Goal: Navigation & Orientation: Find specific page/section

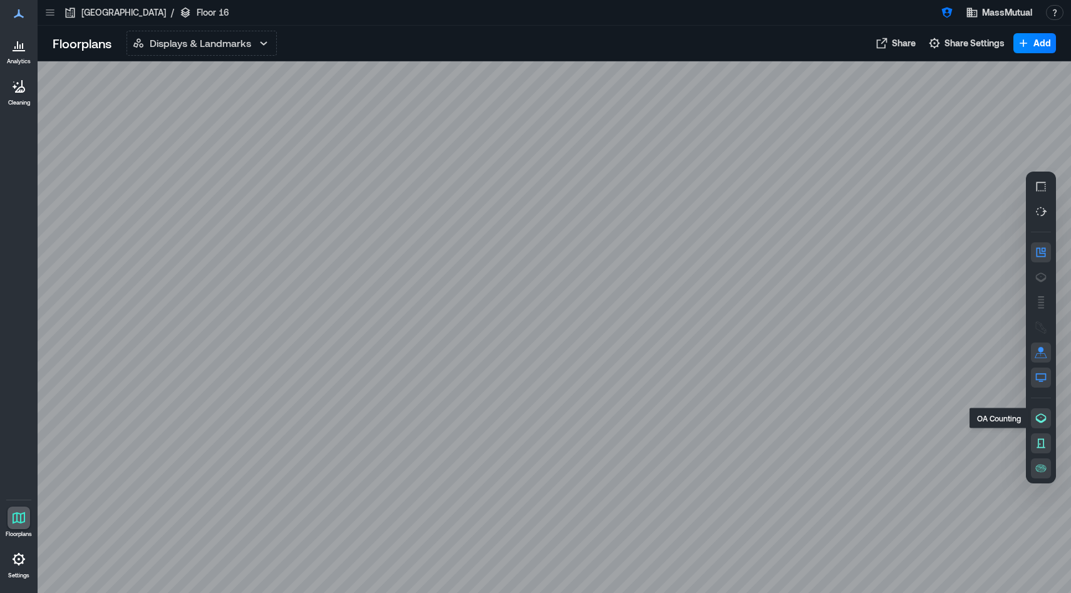
click at [1041, 419] on icon "button" at bounding box center [1041, 418] width 13 height 13
click at [1041, 443] on icon "button" at bounding box center [1041, 443] width 13 height 13
click at [1041, 472] on icon "button" at bounding box center [1041, 468] width 13 height 13
click at [1040, 373] on icon "button" at bounding box center [1041, 376] width 11 height 7
click at [1042, 354] on icon "button" at bounding box center [1041, 352] width 13 height 13
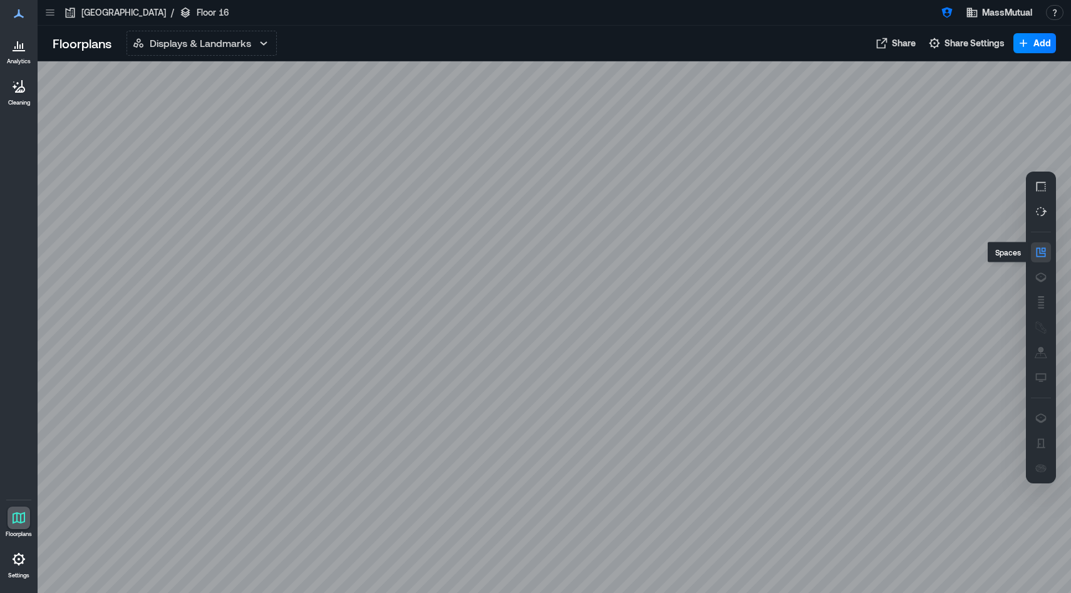
click at [1041, 252] on icon "button" at bounding box center [1041, 252] width 13 height 13
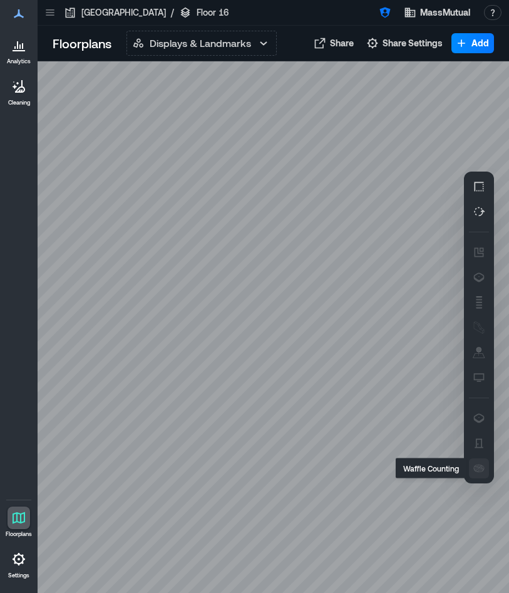
click at [477, 470] on icon "button" at bounding box center [479, 468] width 13 height 13
click at [477, 440] on icon "button" at bounding box center [479, 443] width 13 height 13
click at [482, 420] on icon "button" at bounding box center [479, 417] width 11 height 9
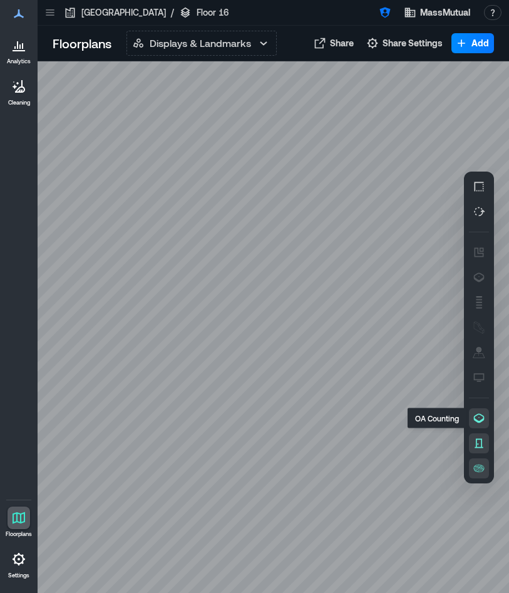
click at [478, 419] on icon "button" at bounding box center [479, 418] width 13 height 13
click at [23, 522] on icon at bounding box center [19, 518] width 13 height 12
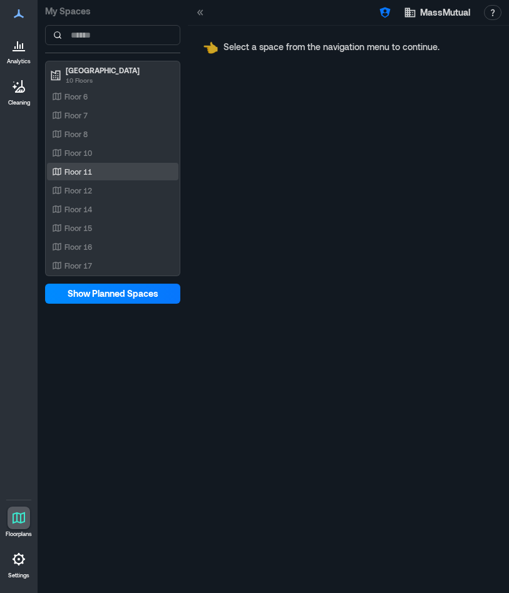
click at [76, 164] on div "Floor 11" at bounding box center [113, 172] width 132 height 18
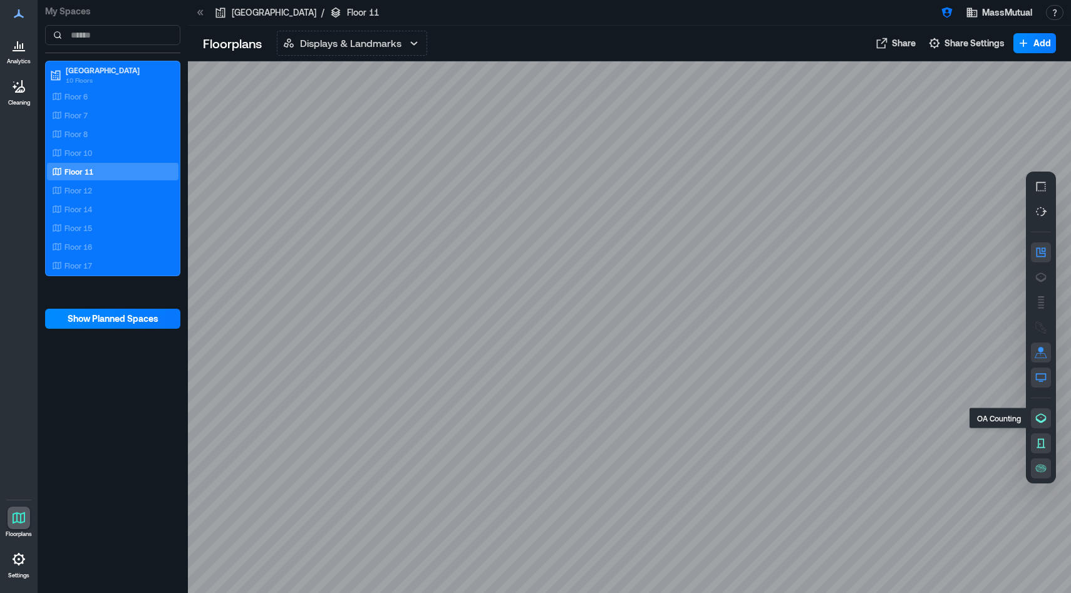
click at [1038, 416] on icon "button" at bounding box center [1041, 418] width 13 height 13
click at [81, 116] on p "Floor 7" at bounding box center [76, 115] width 23 height 10
click at [1037, 415] on icon "button" at bounding box center [1041, 417] width 11 height 9
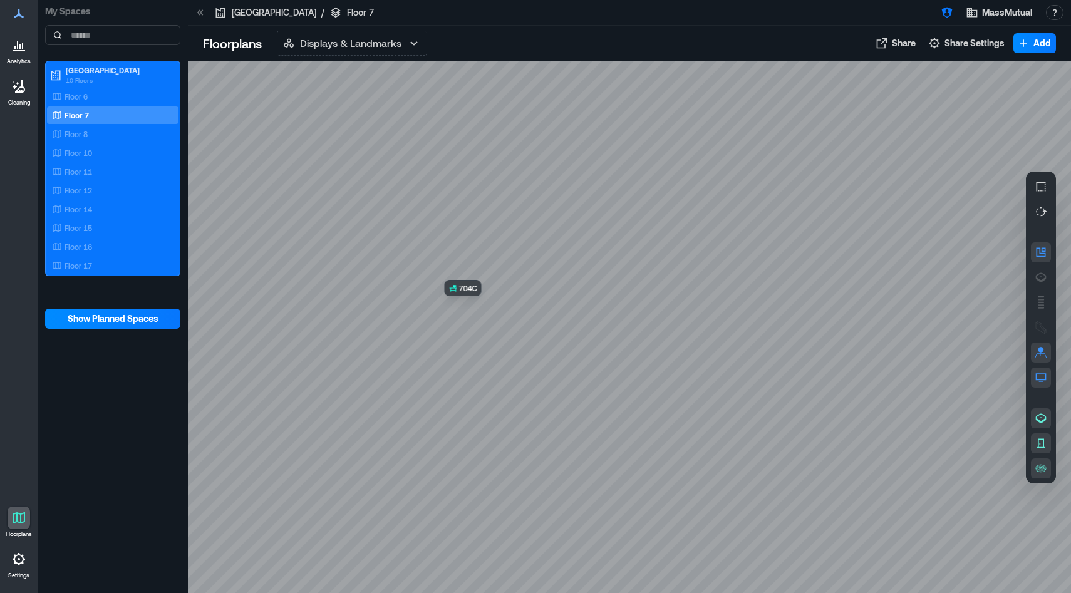
click at [494, 326] on div at bounding box center [629, 327] width 883 height 532
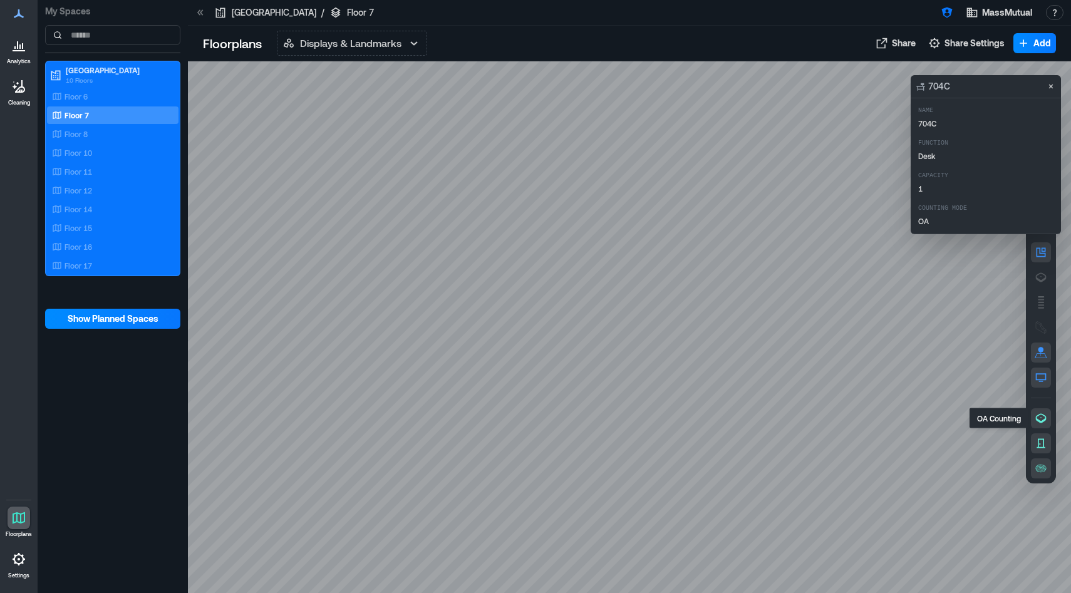
click at [1038, 417] on icon "button" at bounding box center [1041, 418] width 13 height 13
click at [1040, 274] on icon "button" at bounding box center [1041, 277] width 13 height 13
click at [483, 329] on div "planned" at bounding box center [629, 327] width 883 height 532
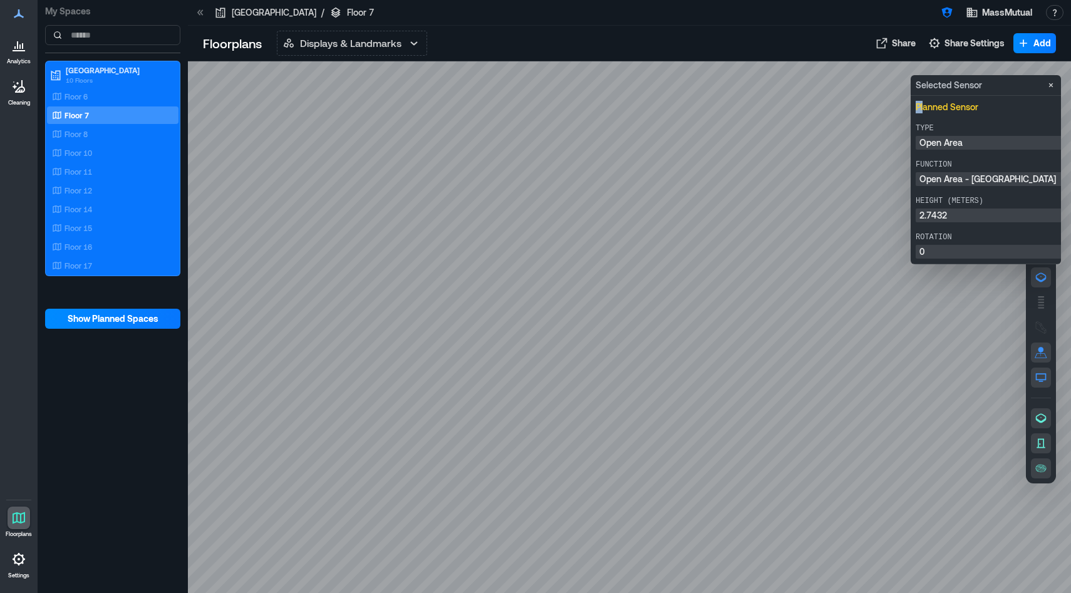
drag, startPoint x: 924, startPoint y: 108, endPoint x: 996, endPoint y: 248, distance: 157.7
click at [996, 248] on div "Planned Sensor Type Open Area Function Open Area - Long Range Height (meters) 2…" at bounding box center [1003, 180] width 175 height 158
click at [996, 248] on p "0" at bounding box center [1003, 251] width 168 height 9
click at [199, 13] on icon at bounding box center [200, 12] width 13 height 13
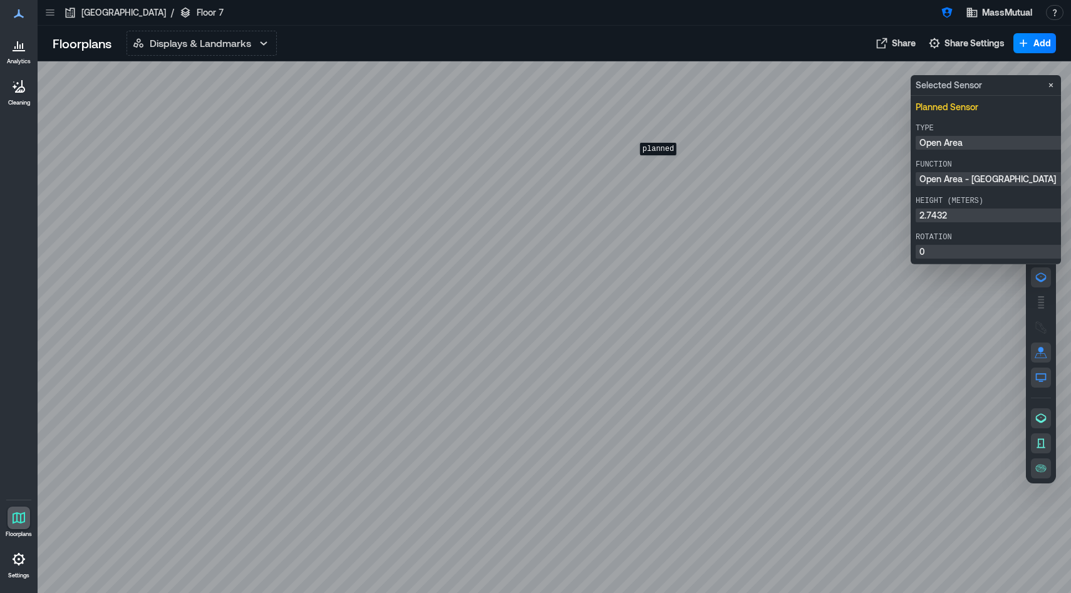
click at [658, 164] on div "planned" at bounding box center [554, 327] width 1033 height 532
click at [688, 198] on div "planned" at bounding box center [554, 327] width 1033 height 532
click at [1050, 84] on icon "Close" at bounding box center [1051, 85] width 4 height 4
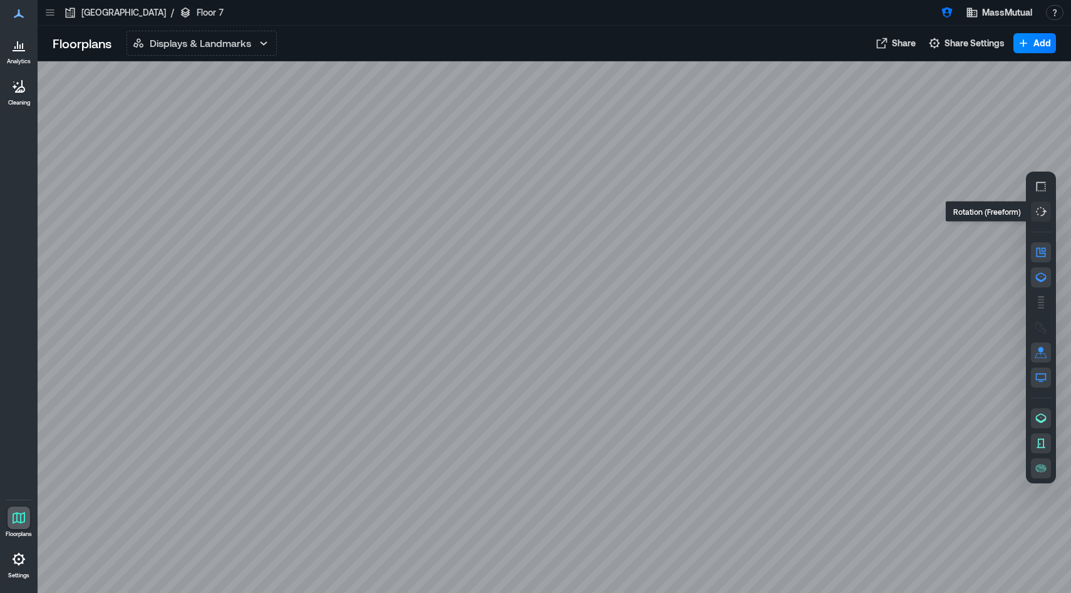
click at [1044, 211] on icon "button" at bounding box center [1044, 212] width 6 height 6
drag, startPoint x: 685, startPoint y: 431, endPoint x: 712, endPoint y: 371, distance: 66.1
click at [712, 371] on div at bounding box center [554, 327] width 1033 height 532
click at [1041, 185] on icon "button" at bounding box center [1041, 186] width 13 height 13
drag, startPoint x: 705, startPoint y: 390, endPoint x: 709, endPoint y: 244, distance: 146.0
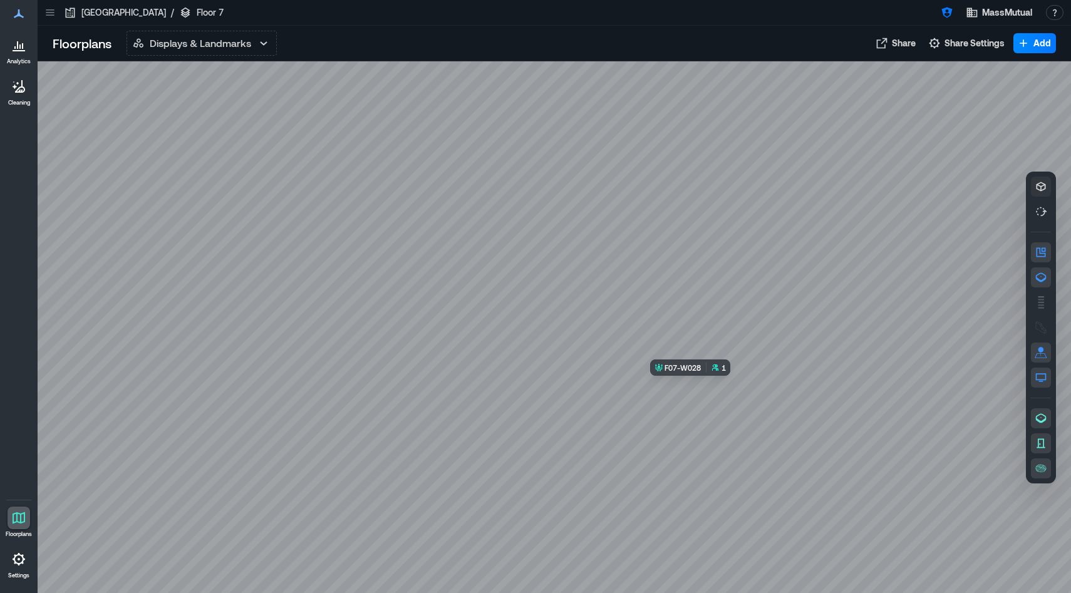
click at [709, 244] on div at bounding box center [554, 327] width 1033 height 532
click at [595, 352] on div at bounding box center [554, 327] width 1033 height 532
drag, startPoint x: 639, startPoint y: 325, endPoint x: 710, endPoint y: 426, distance: 123.7
click at [710, 426] on div at bounding box center [554, 327] width 1033 height 532
